Goal: Find contact information: Find contact information

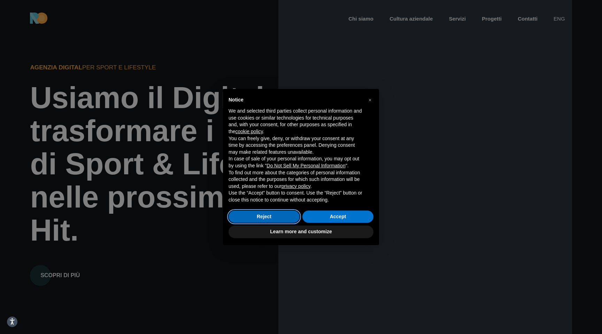
click at [263, 221] on button "Reject" at bounding box center [264, 217] width 71 height 13
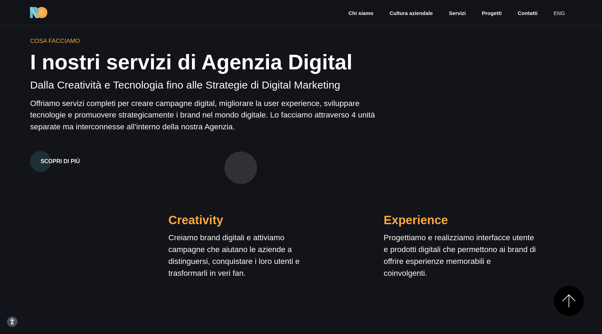
scroll to position [533, 0]
click at [564, 14] on link "eng" at bounding box center [559, 13] width 13 height 8
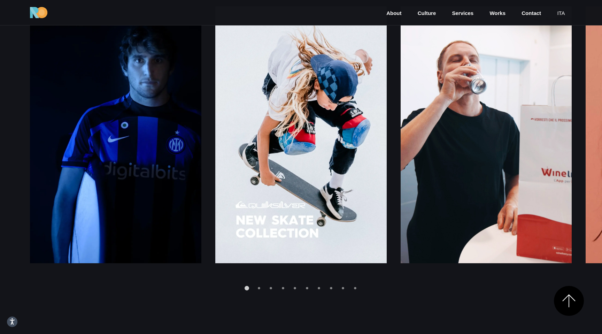
scroll to position [1016, 0]
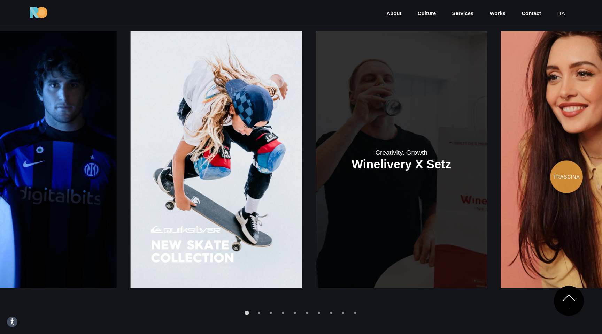
click at [369, 198] on link at bounding box center [402, 159] width 172 height 257
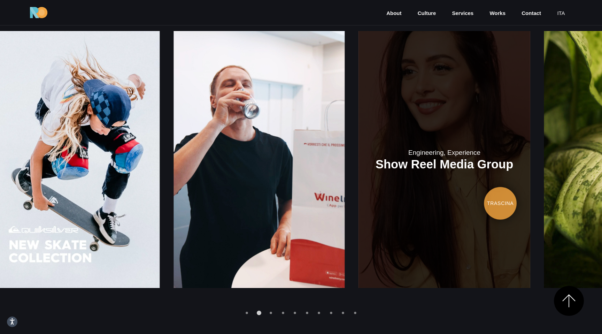
click at [359, 210] on link at bounding box center [445, 159] width 172 height 257
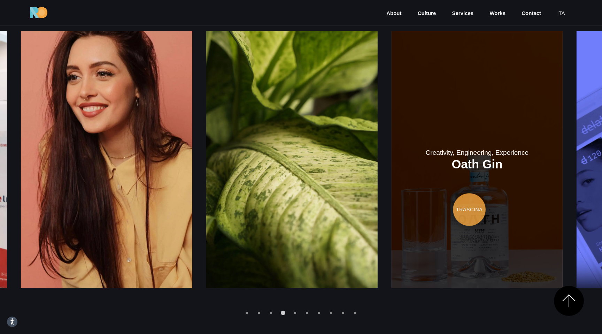
click at [392, 215] on link at bounding box center [478, 159] width 172 height 257
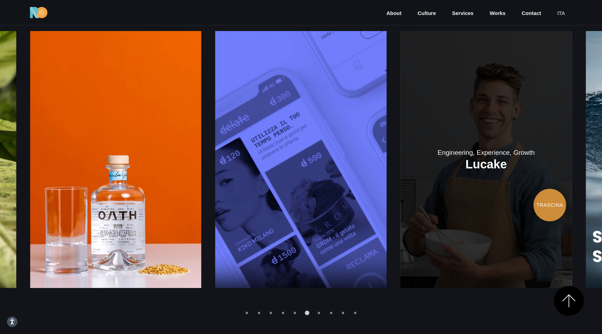
click at [401, 223] on link at bounding box center [487, 159] width 172 height 257
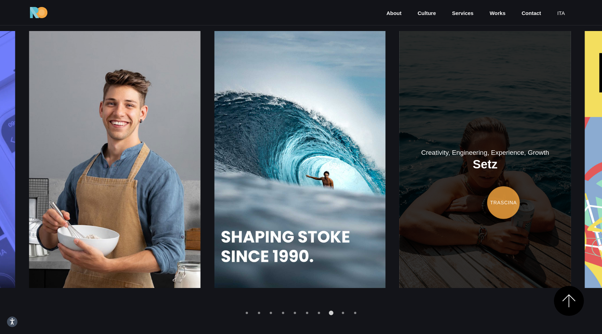
click at [400, 190] on link at bounding box center [486, 159] width 172 height 257
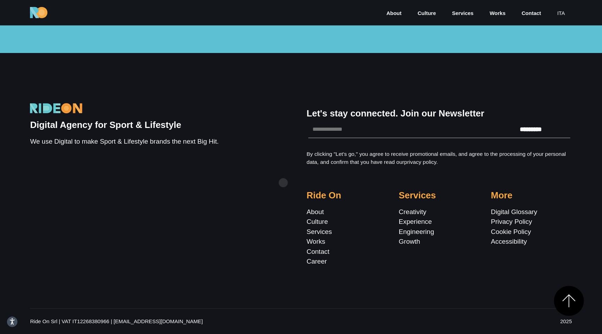
scroll to position [2283, 0]
click at [325, 252] on link "Contact" at bounding box center [318, 251] width 23 height 7
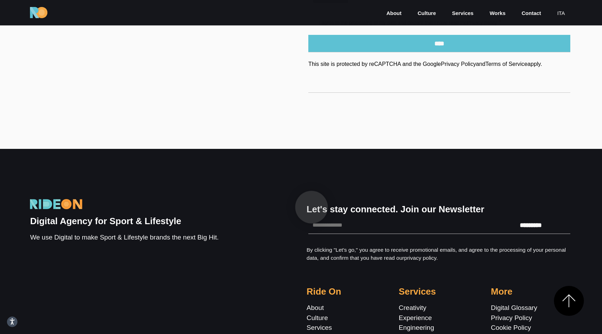
scroll to position [540, 0]
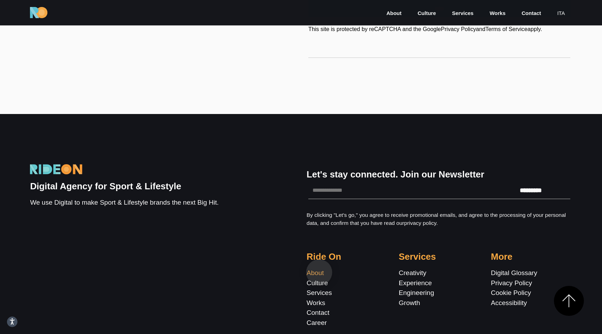
click at [319, 272] on link "About" at bounding box center [315, 272] width 17 height 7
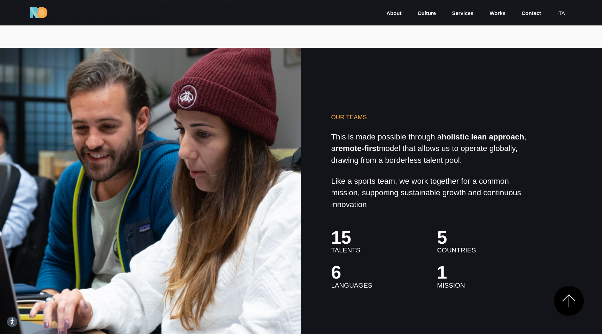
scroll to position [1890, 0]
